Goal: Task Accomplishment & Management: Manage account settings

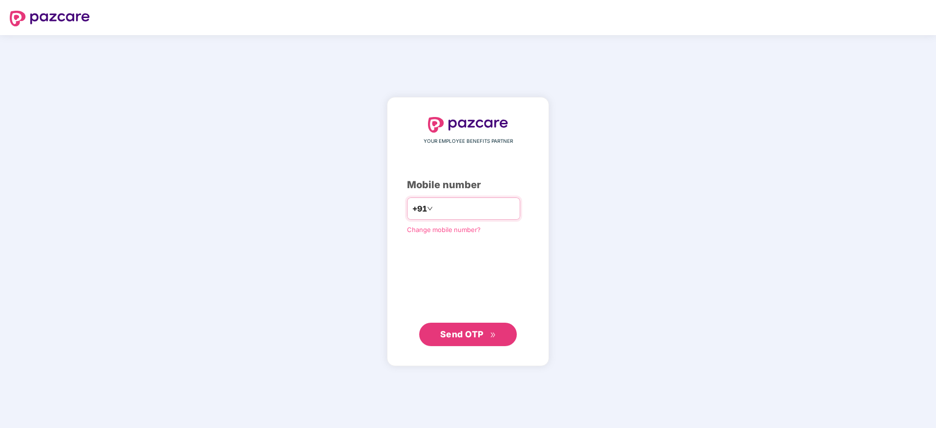
click at [435, 208] on input "number" at bounding box center [475, 209] width 80 height 16
type input "**********"
click at [481, 330] on span "Send OTP" at bounding box center [461, 334] width 43 height 10
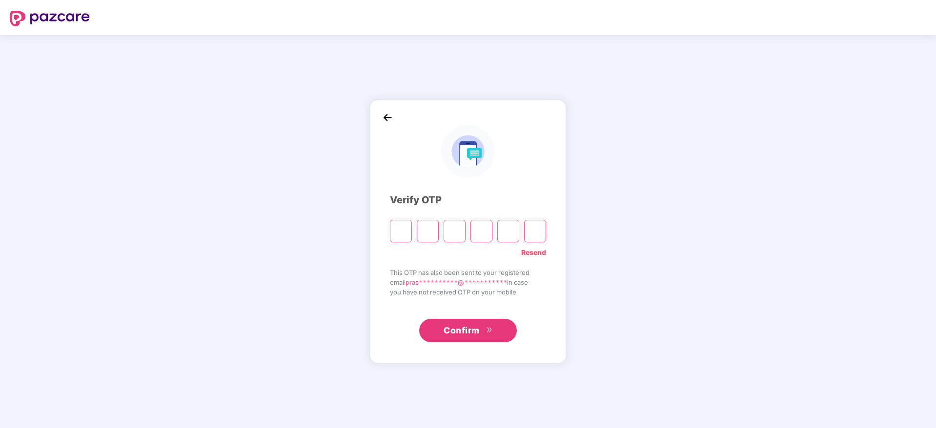
type input "*"
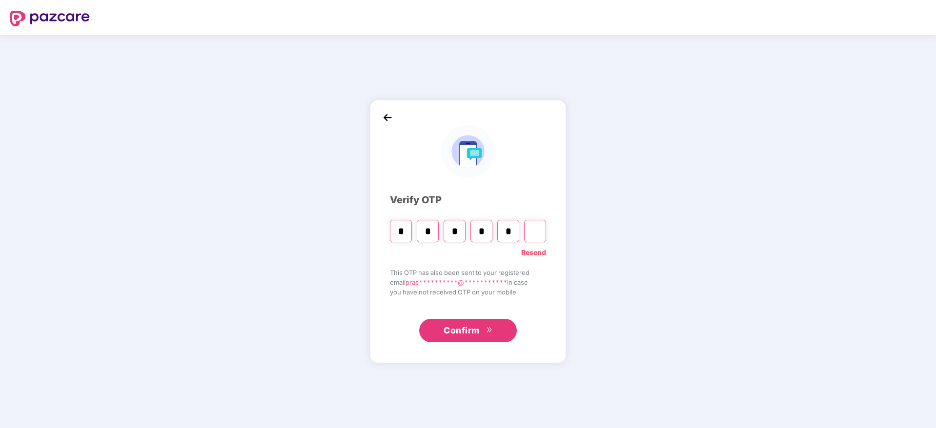
type input "*"
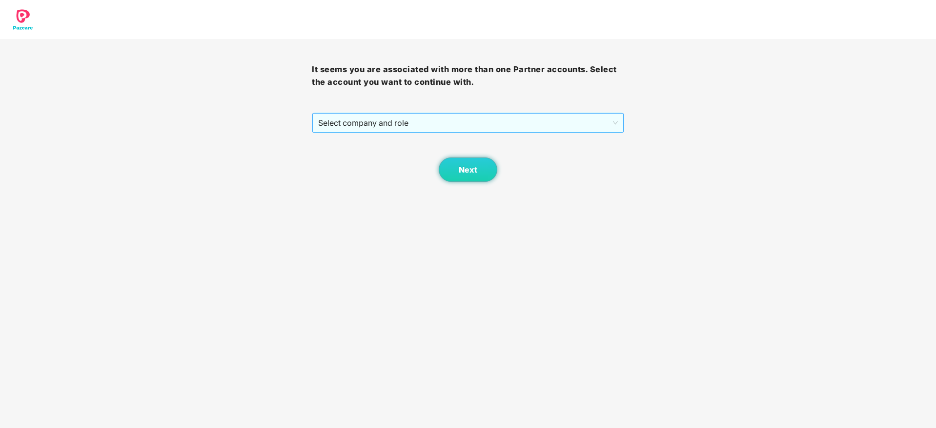
click at [386, 123] on span "Select company and role" at bounding box center [467, 123] width 299 height 19
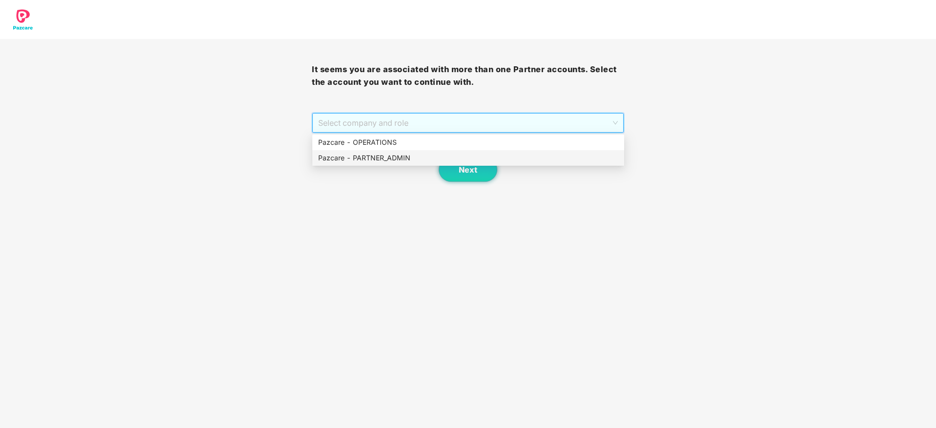
click at [387, 166] on div "Next" at bounding box center [468, 157] width 312 height 49
click at [421, 123] on span "Select company and role" at bounding box center [467, 123] width 299 height 19
click at [392, 157] on div "Pazcare - PARTNER_ADMIN" at bounding box center [468, 158] width 300 height 11
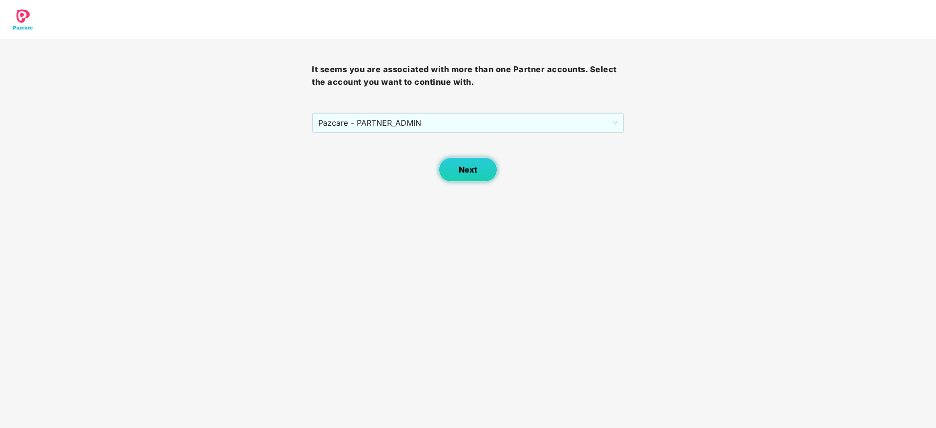
click at [480, 164] on button "Next" at bounding box center [468, 170] width 59 height 24
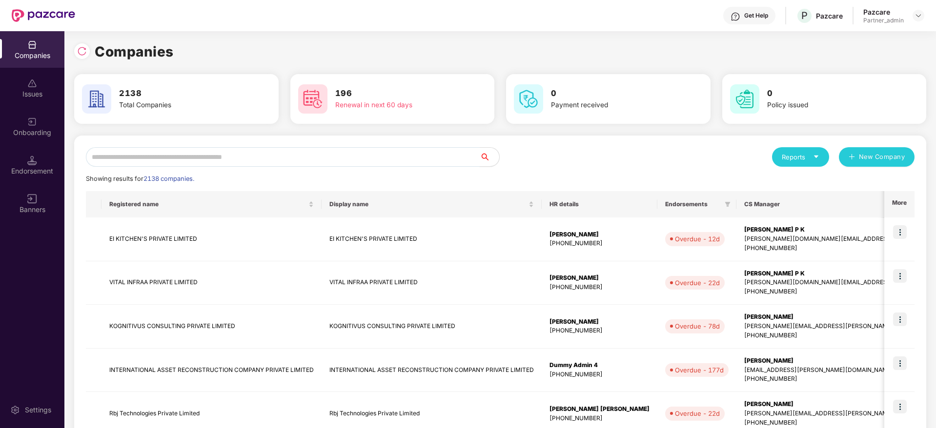
click at [285, 156] on input "text" at bounding box center [283, 157] width 394 height 20
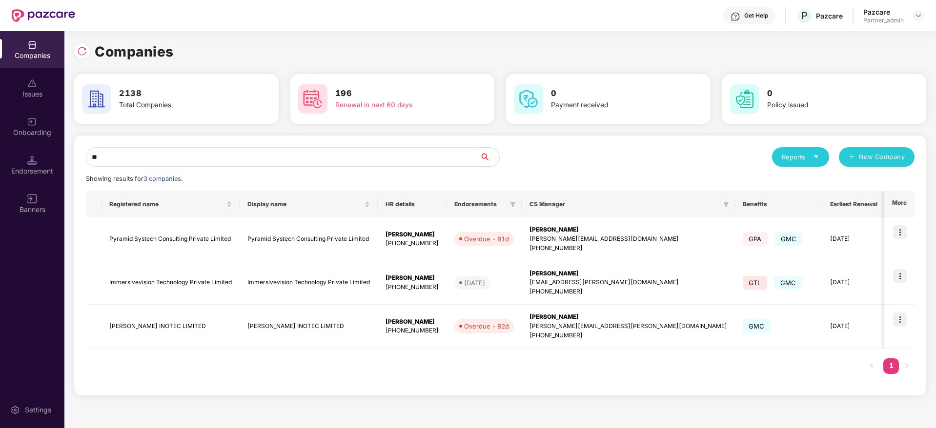
type input "*"
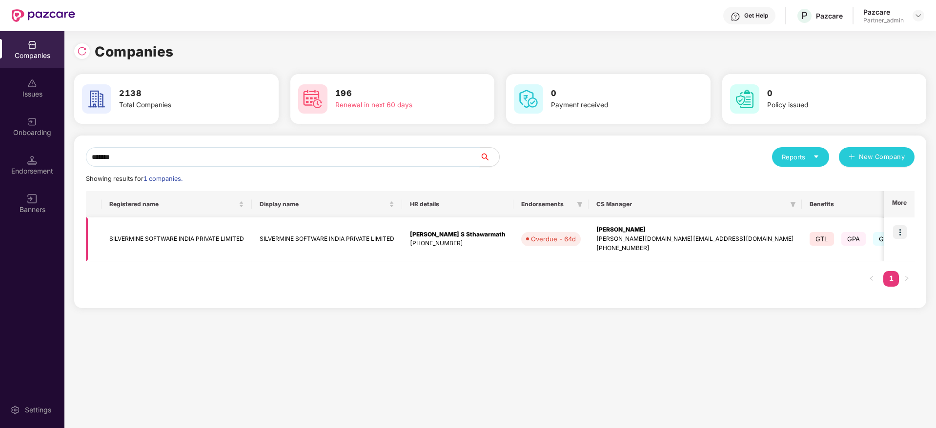
type input "*******"
click at [898, 230] on img at bounding box center [900, 232] width 14 height 14
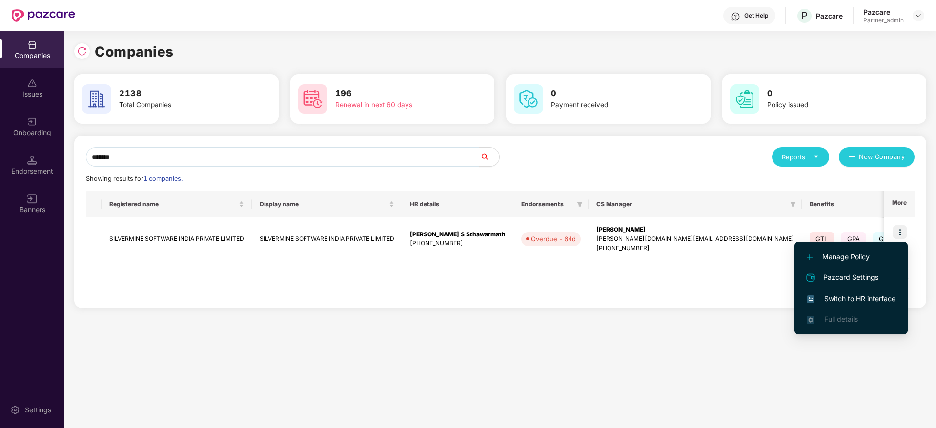
click at [852, 297] on span "Switch to HR interface" at bounding box center [851, 299] width 89 height 11
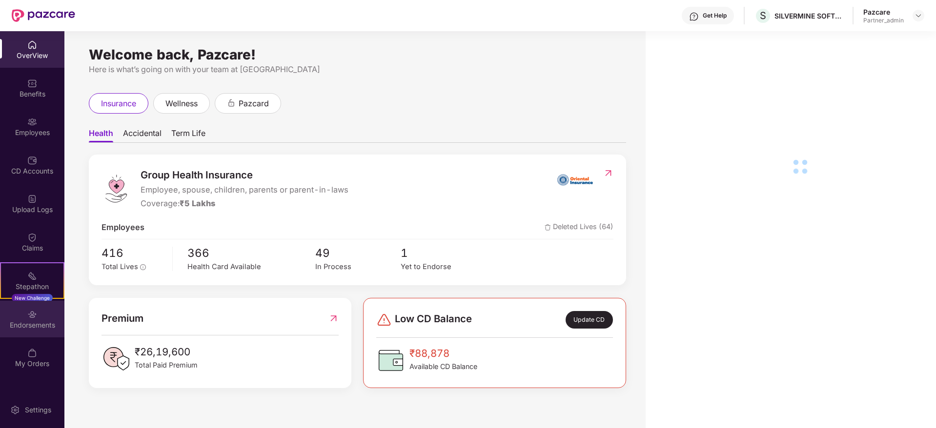
click at [32, 319] on img at bounding box center [32, 315] width 10 height 10
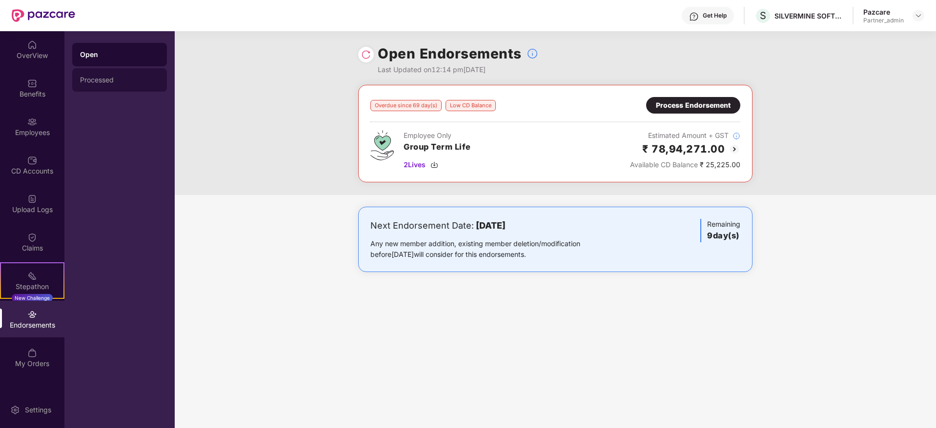
click at [100, 73] on div "Processed" at bounding box center [119, 79] width 95 height 23
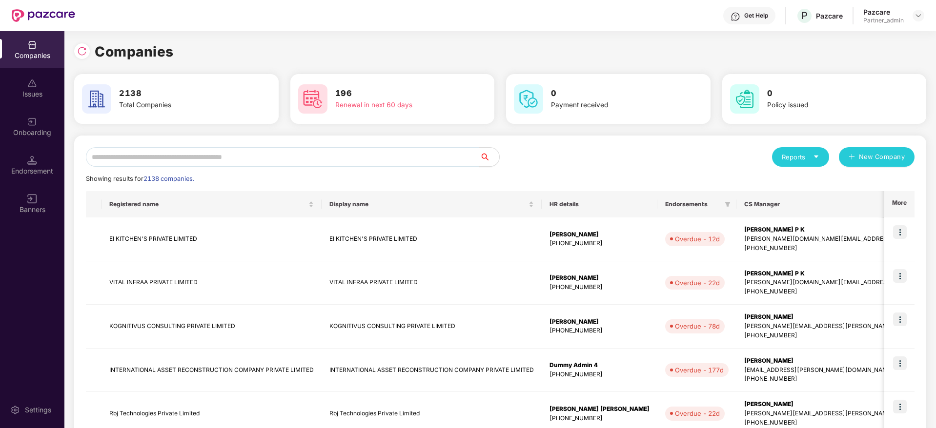
click at [813, 157] on icon "caret-down" at bounding box center [816, 157] width 6 height 6
click at [804, 184] on div "Companies" at bounding box center [796, 183] width 36 height 11
click at [120, 169] on div "Reports New Company Showing results for 2138 companies. Registered name Display…" at bounding box center [500, 418] width 829 height 542
click at [134, 151] on input "text" at bounding box center [283, 157] width 394 height 20
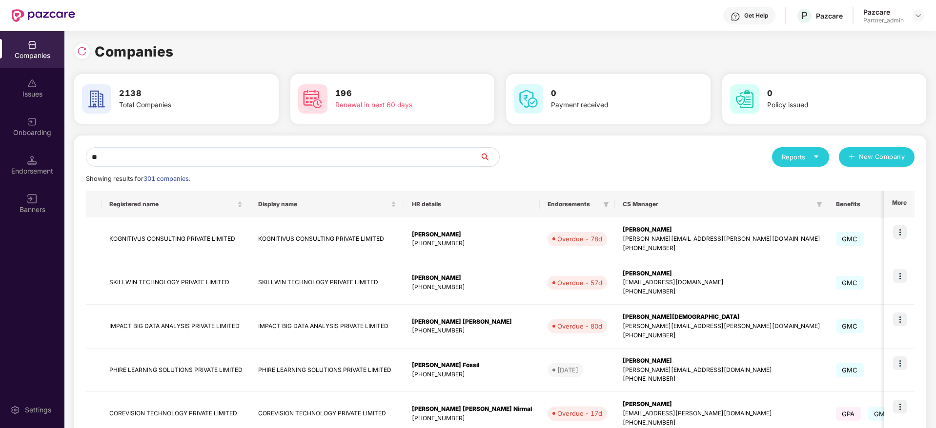
type input "*"
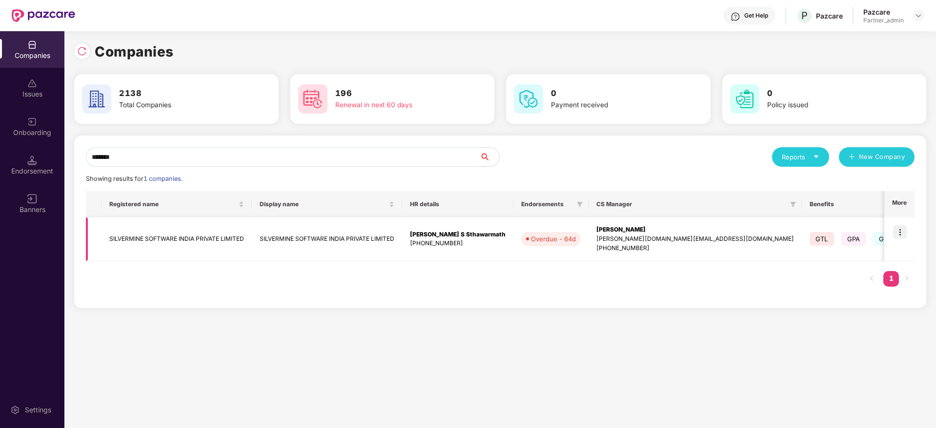
type input "*******"
click at [621, 234] on div "[PERSON_NAME]" at bounding box center [695, 229] width 198 height 9
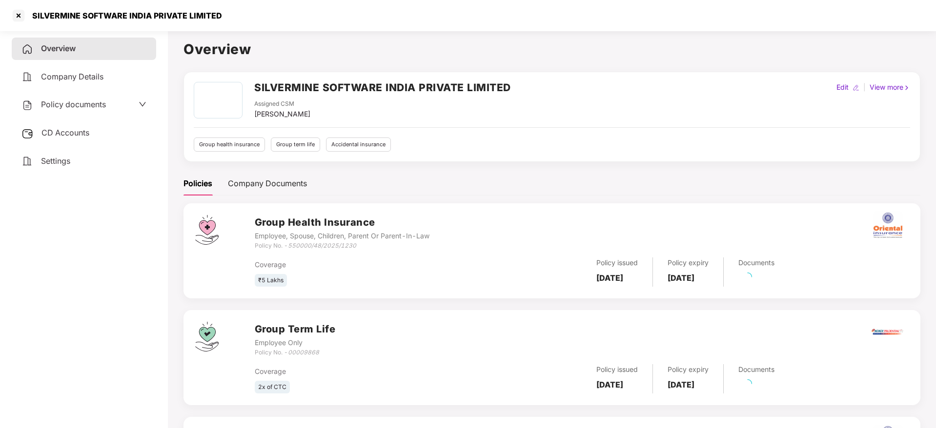
click at [79, 138] on div "CD Accounts" at bounding box center [84, 133] width 144 height 22
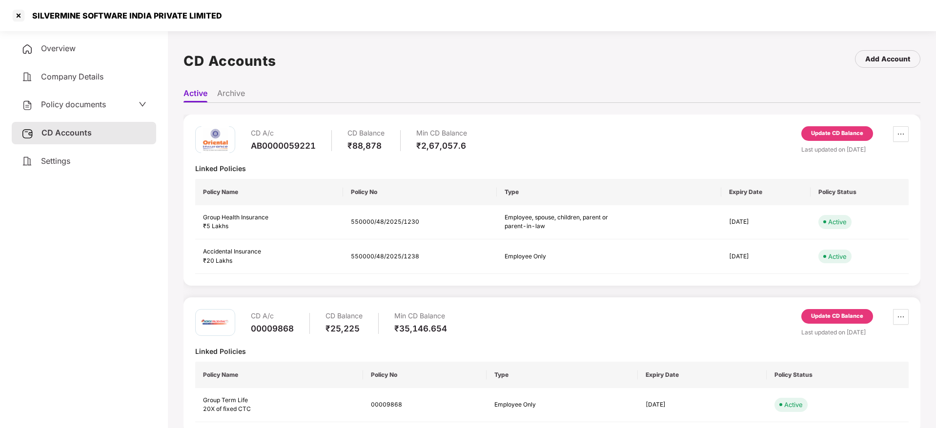
click at [830, 132] on div "Update CD Balance" at bounding box center [837, 133] width 52 height 9
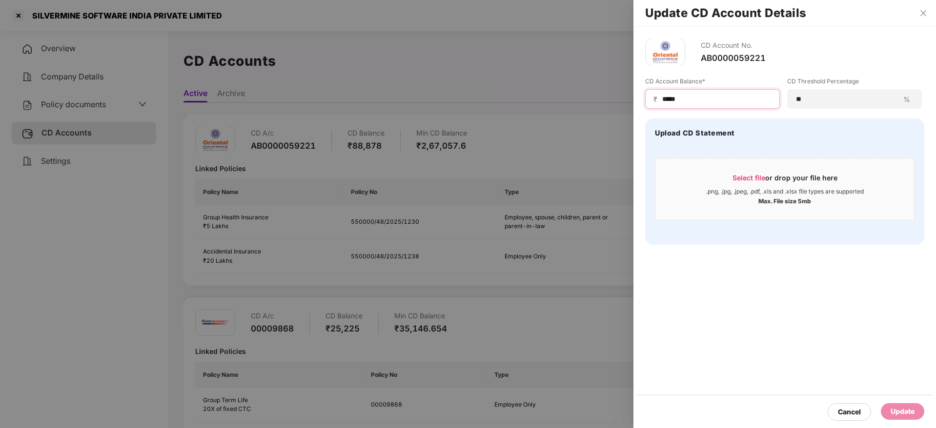
drag, startPoint x: 702, startPoint y: 101, endPoint x: 450, endPoint y: 79, distance: 252.8
click at [450, 79] on div "Update CD Account Details CD Account No. AB0000059221 CD Account Balance* ₹ ***…" at bounding box center [468, 214] width 936 height 428
paste input
type input "*****"
click at [758, 177] on span "Select file" at bounding box center [749, 178] width 33 height 8
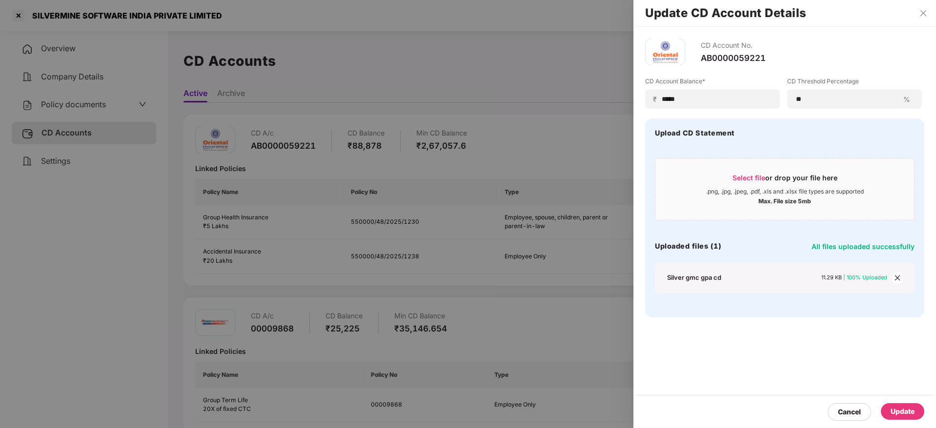
click at [908, 409] on div "Update" at bounding box center [903, 412] width 24 height 11
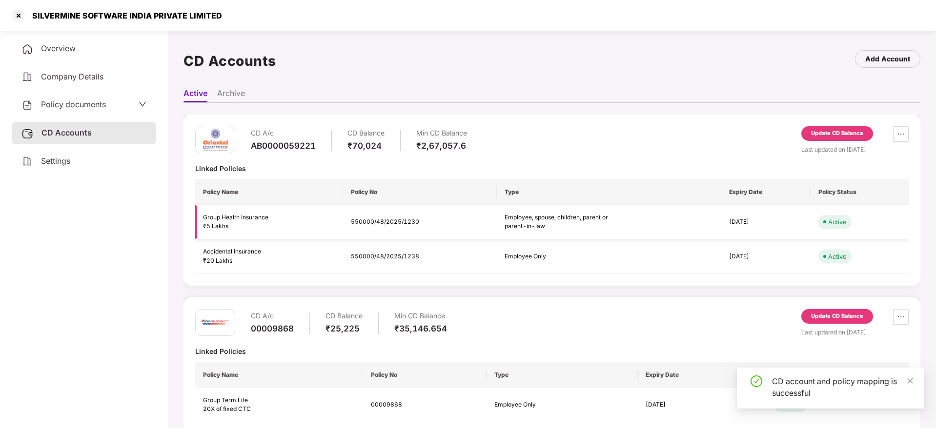
scroll to position [15, 0]
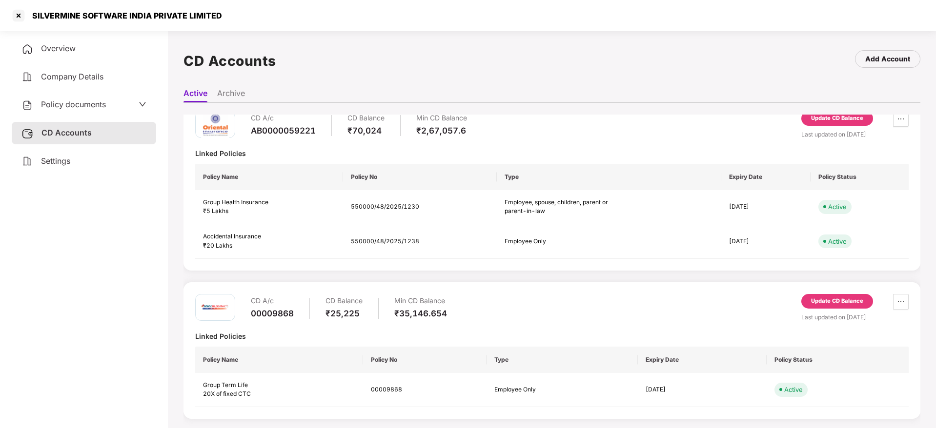
click at [826, 297] on div "Update CD Balance" at bounding box center [837, 301] width 52 height 9
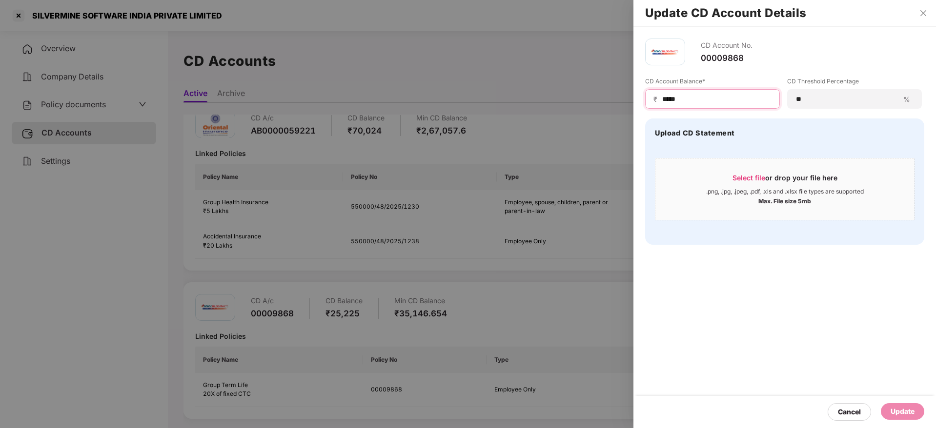
drag, startPoint x: 706, startPoint y: 101, endPoint x: 496, endPoint y: 79, distance: 210.5
click at [506, 78] on div "Update CD Account Details CD Account No. 00009868 CD Account Balance* ₹ ***** C…" at bounding box center [468, 214] width 936 height 428
paste input
type input "*****"
click at [763, 178] on span "Select file" at bounding box center [749, 178] width 33 height 8
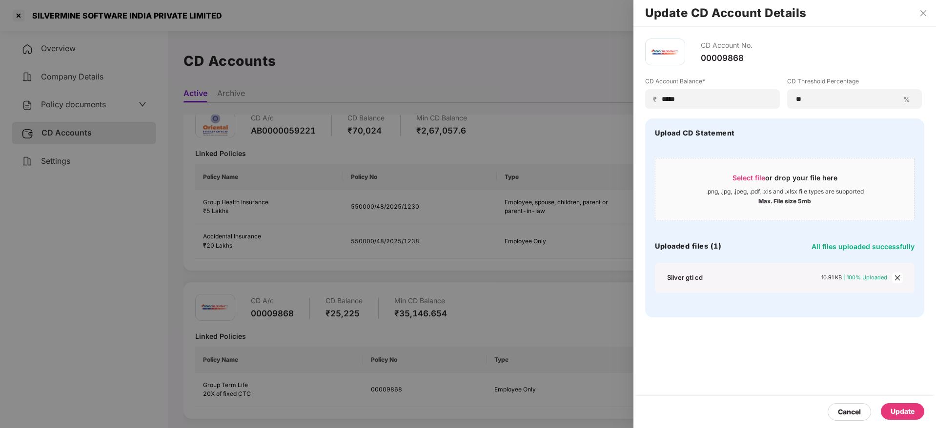
click at [900, 408] on div "Update" at bounding box center [903, 412] width 24 height 11
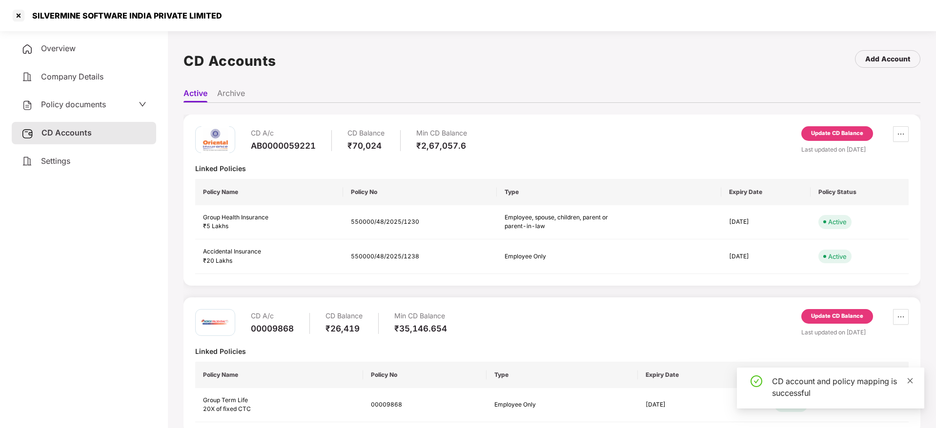
click at [913, 379] on icon "close" at bounding box center [910, 381] width 7 height 7
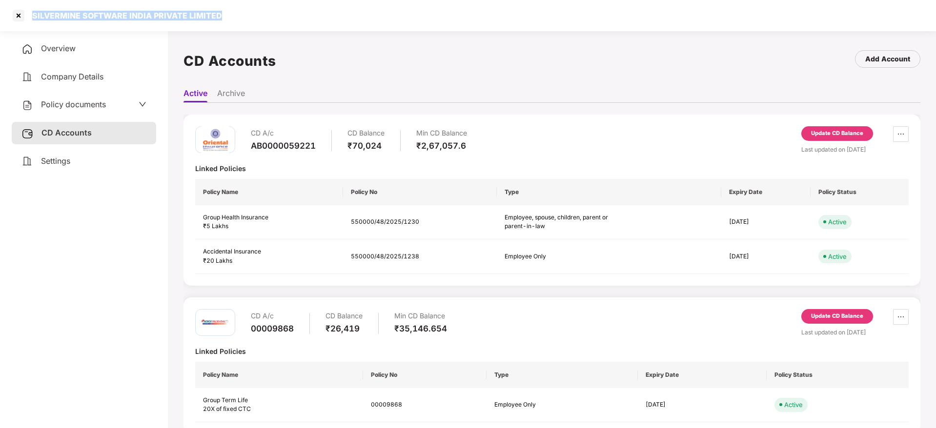
drag, startPoint x: 29, startPoint y: 13, endPoint x: 278, endPoint y: 23, distance: 249.1
click at [278, 23] on div "SILVERMINE SOFTWARE INDIA PRIVATE LIMITED" at bounding box center [468, 15] width 936 height 31
copy div "SILVERMINE SOFTWARE INDIA PRIVATE LIMITED"
